Goal: Task Accomplishment & Management: Complete application form

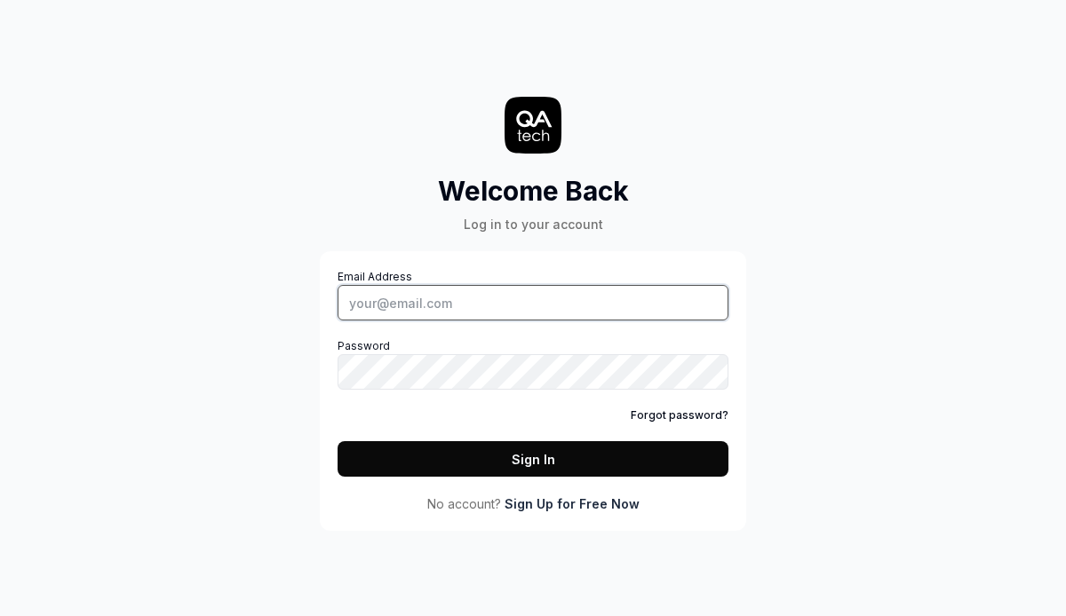
click at [563, 294] on input "Email Address" at bounding box center [532, 303] width 391 height 36
type input "[PERSON_NAME][EMAIL_ADDRESS][PERSON_NAME][DOMAIN_NAME]"
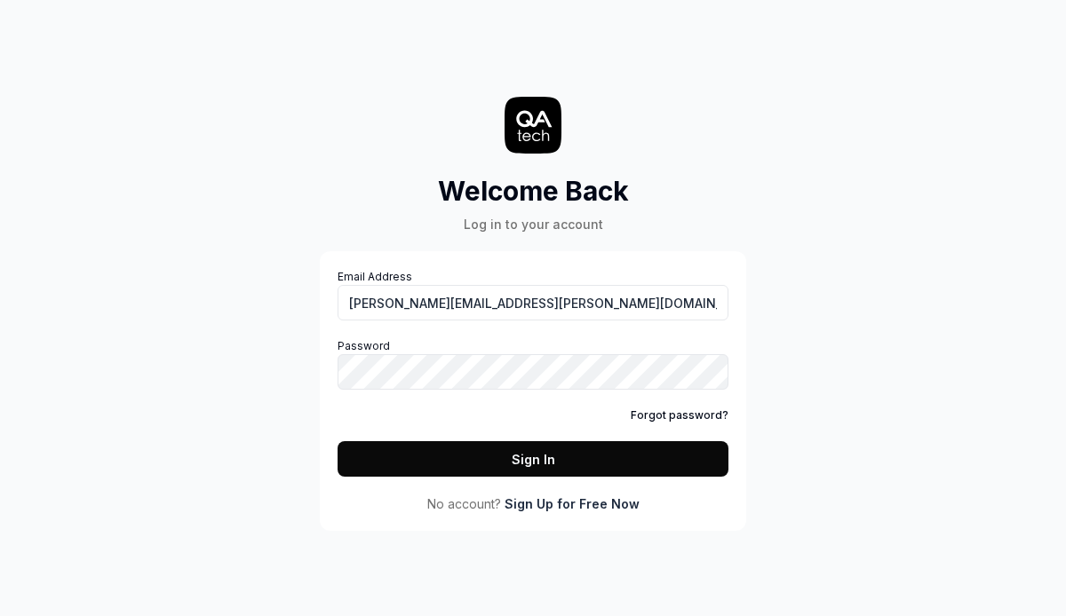
click at [552, 353] on label "Password" at bounding box center [532, 364] width 391 height 52
click at [566, 508] on link "Sign Up for Free Now" at bounding box center [571, 504] width 135 height 19
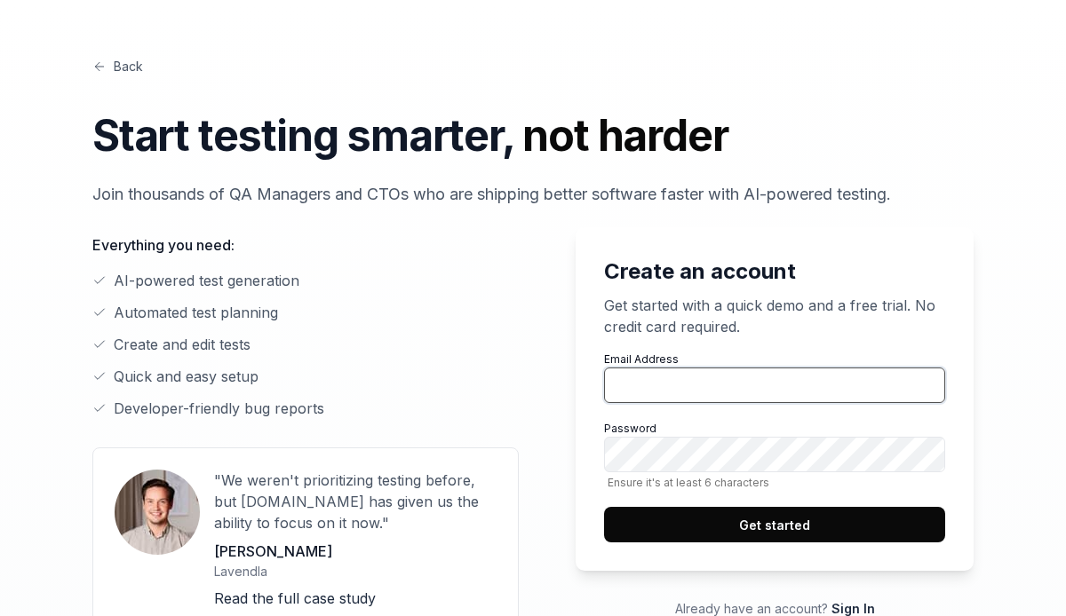
click at [666, 379] on input "Email Address" at bounding box center [774, 386] width 341 height 36
type input "[PERSON_NAME][EMAIL_ADDRESS][PERSON_NAME][DOMAIN_NAME]"
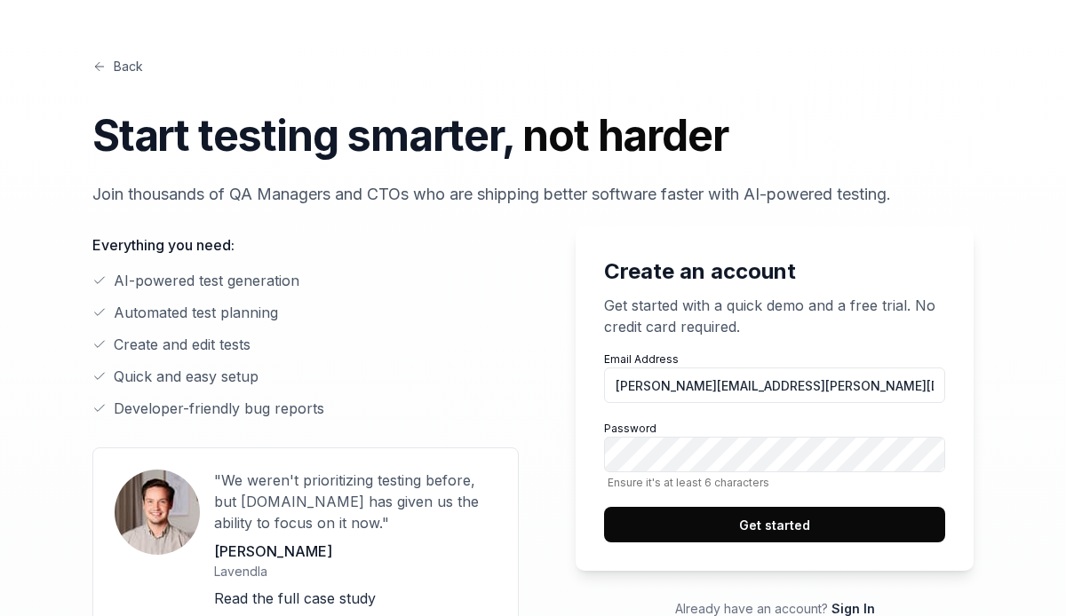
click at [757, 513] on button "Get started" at bounding box center [774, 525] width 341 height 36
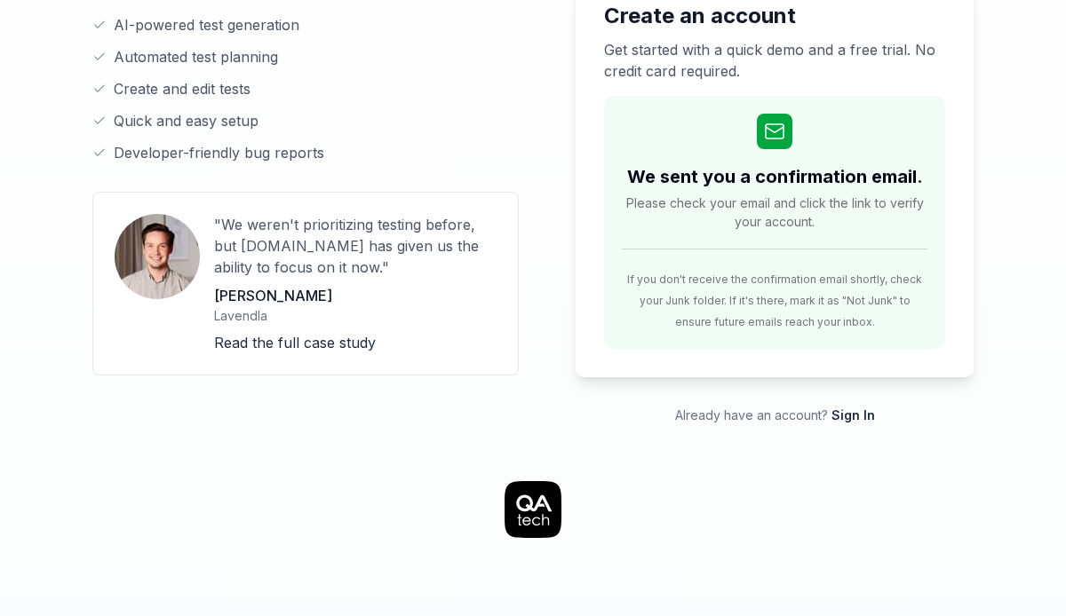
scroll to position [269, 0]
